Goal: Transaction & Acquisition: Purchase product/service

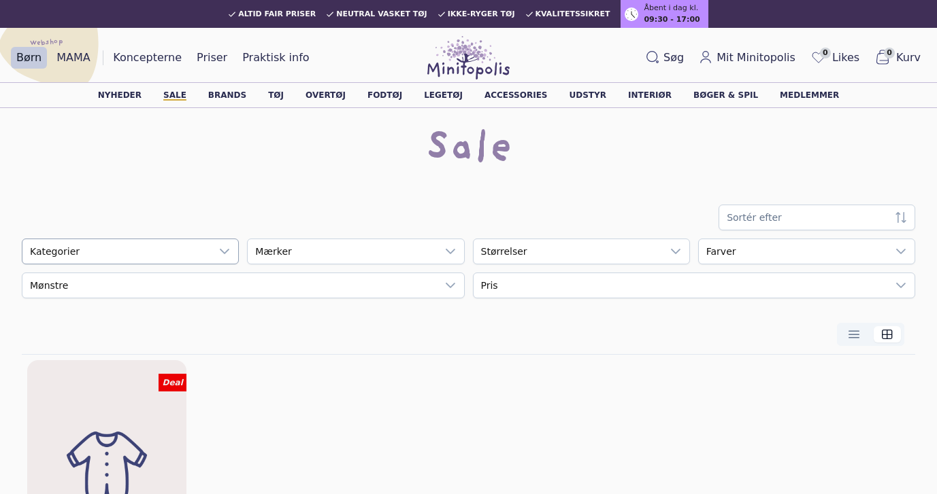
click at [186, 250] on div "empty" at bounding box center [116, 251] width 188 height 24
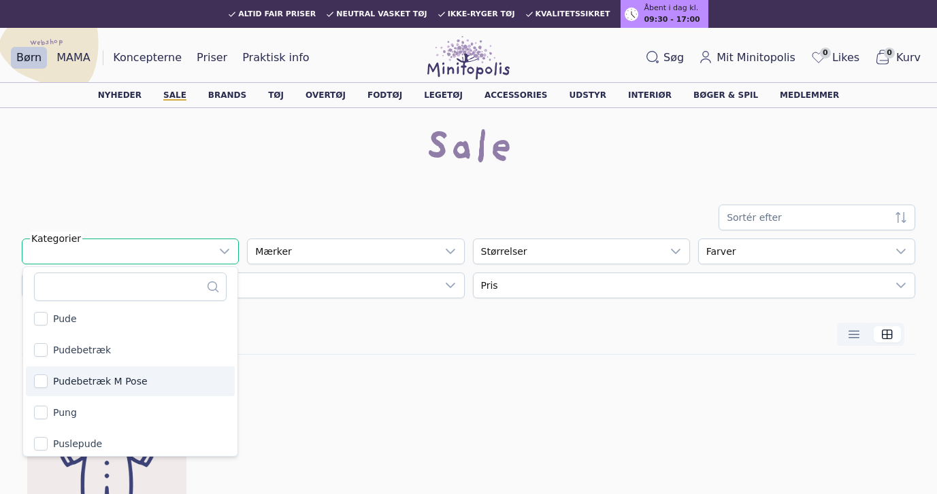
scroll to position [12040, 0]
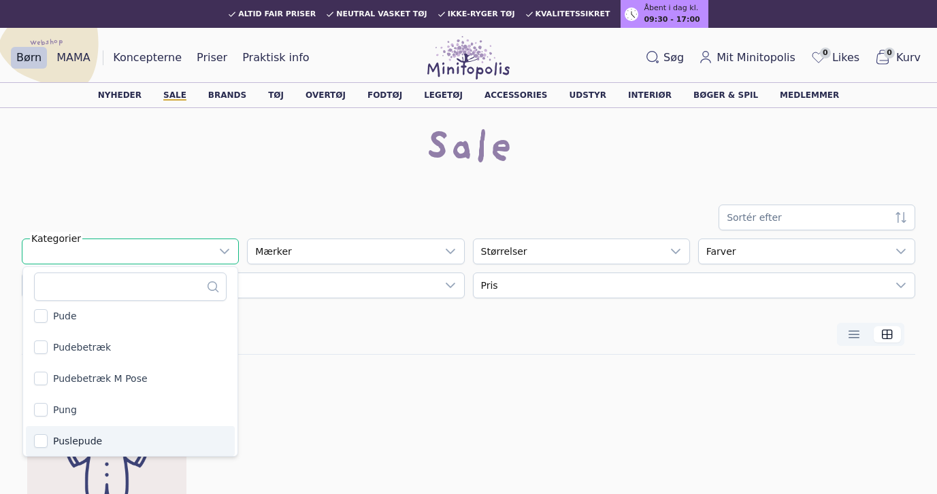
click at [90, 445] on span "Puslepude" at bounding box center [77, 442] width 49 height 14
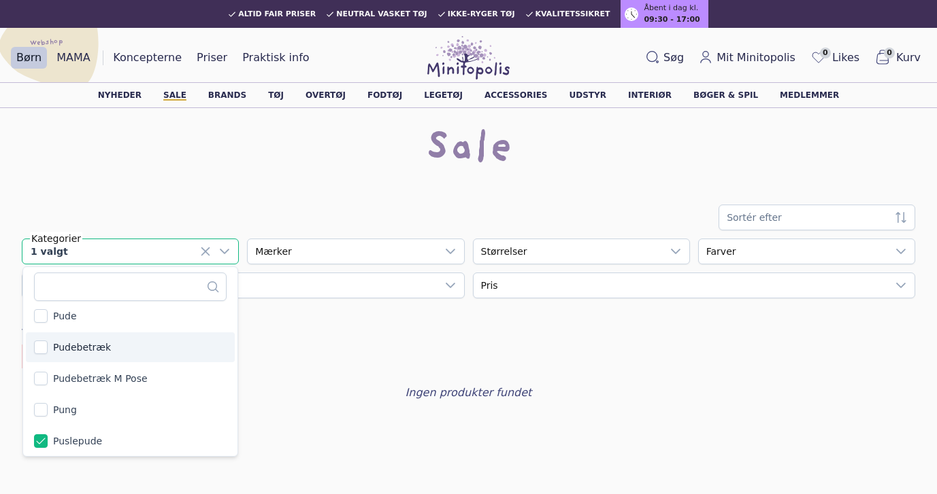
scroll to position [12038, 0]
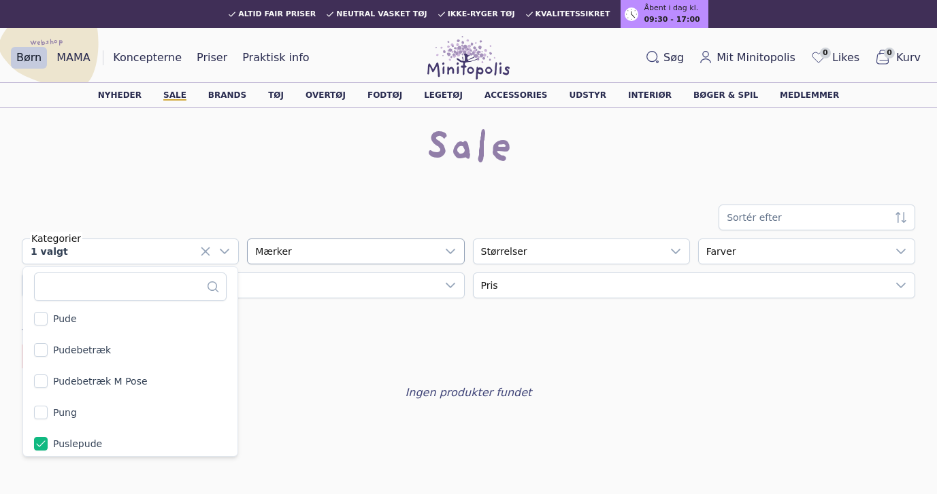
click at [327, 246] on div "empty" at bounding box center [342, 251] width 188 height 24
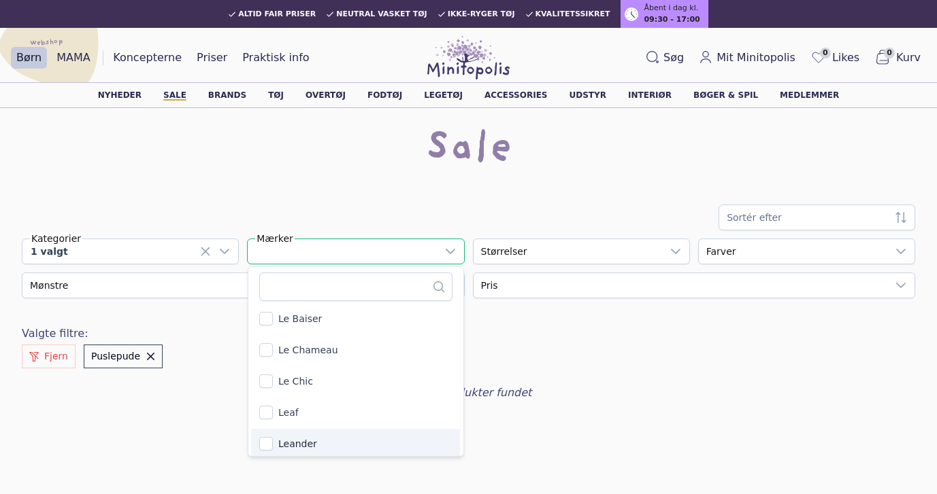
scroll to position [24520, 0]
click at [297, 439] on div "Leander" at bounding box center [297, 442] width 39 height 14
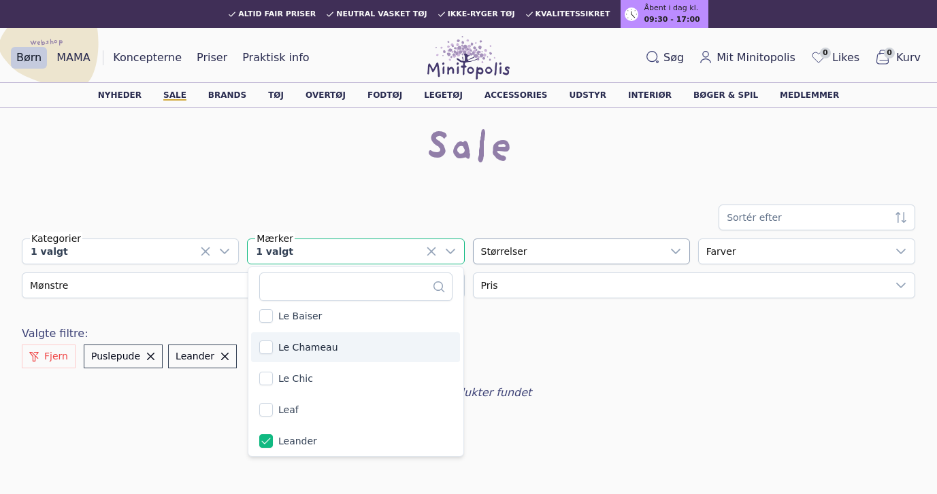
click at [573, 250] on div "empty" at bounding box center [567, 251] width 188 height 24
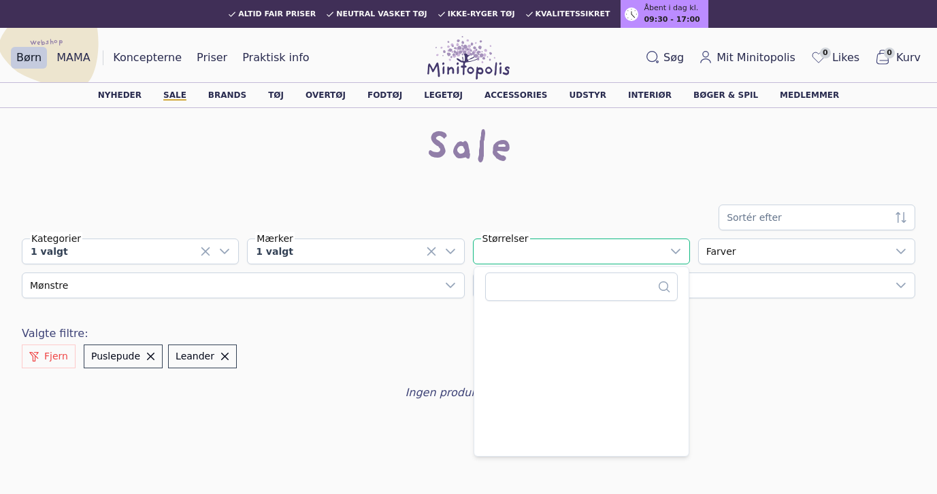
scroll to position [14, 72]
click at [673, 180] on div "Sale" at bounding box center [468, 156] width 893 height 54
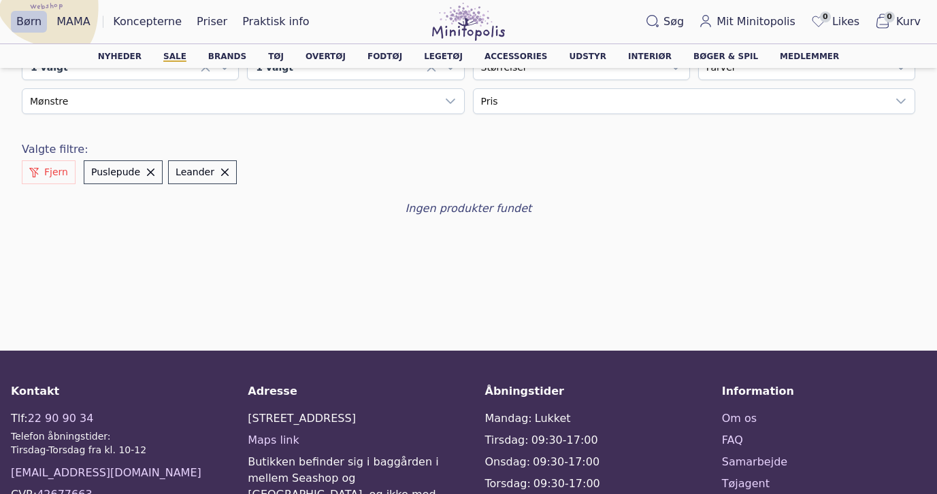
scroll to position [0, 0]
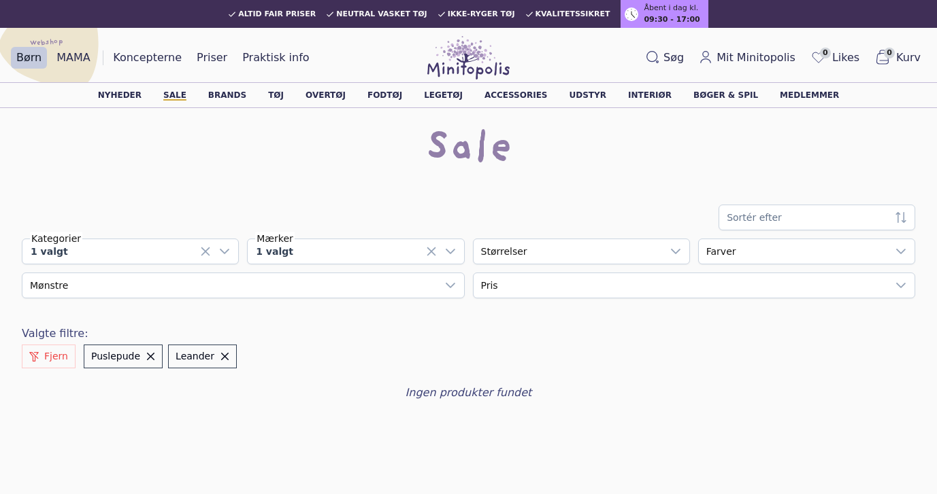
click at [754, 147] on div "Sale" at bounding box center [468, 151] width 893 height 44
